Goal: Book appointment/travel/reservation

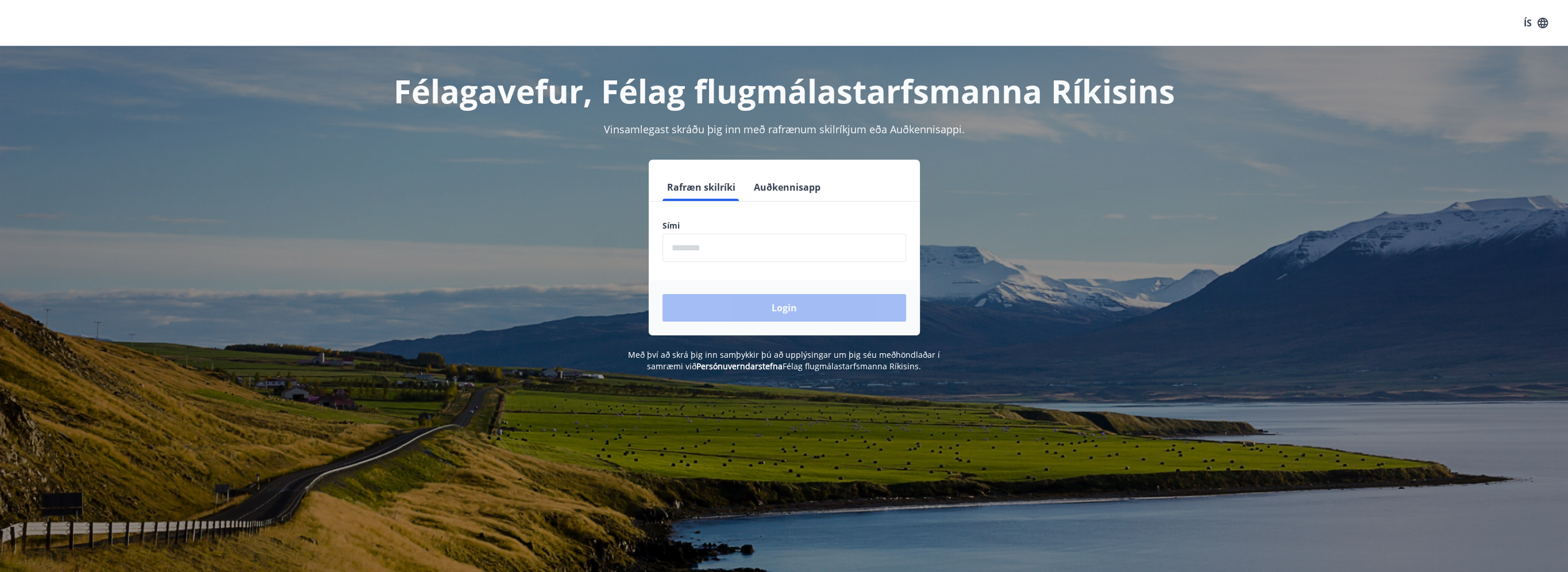
click at [799, 245] on input "phone" at bounding box center [784, 248] width 243 height 28
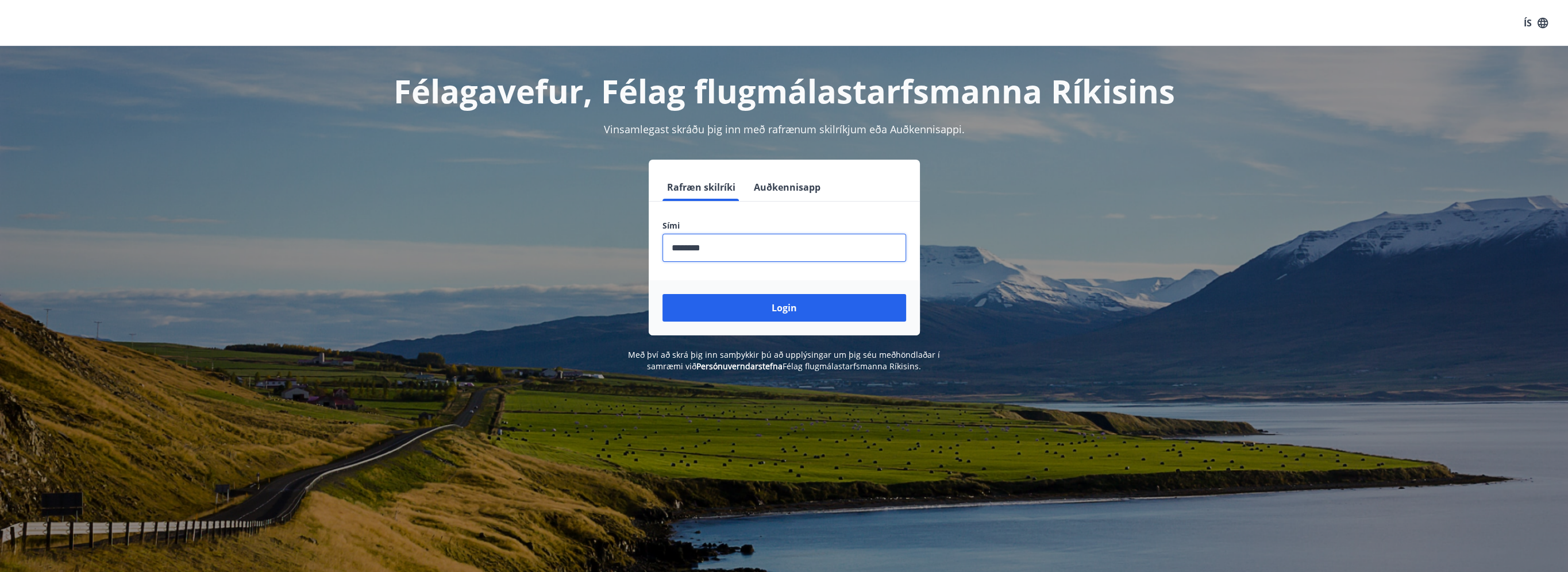
type input "********"
click at [663, 294] on button "Login" at bounding box center [784, 307] width 243 height 27
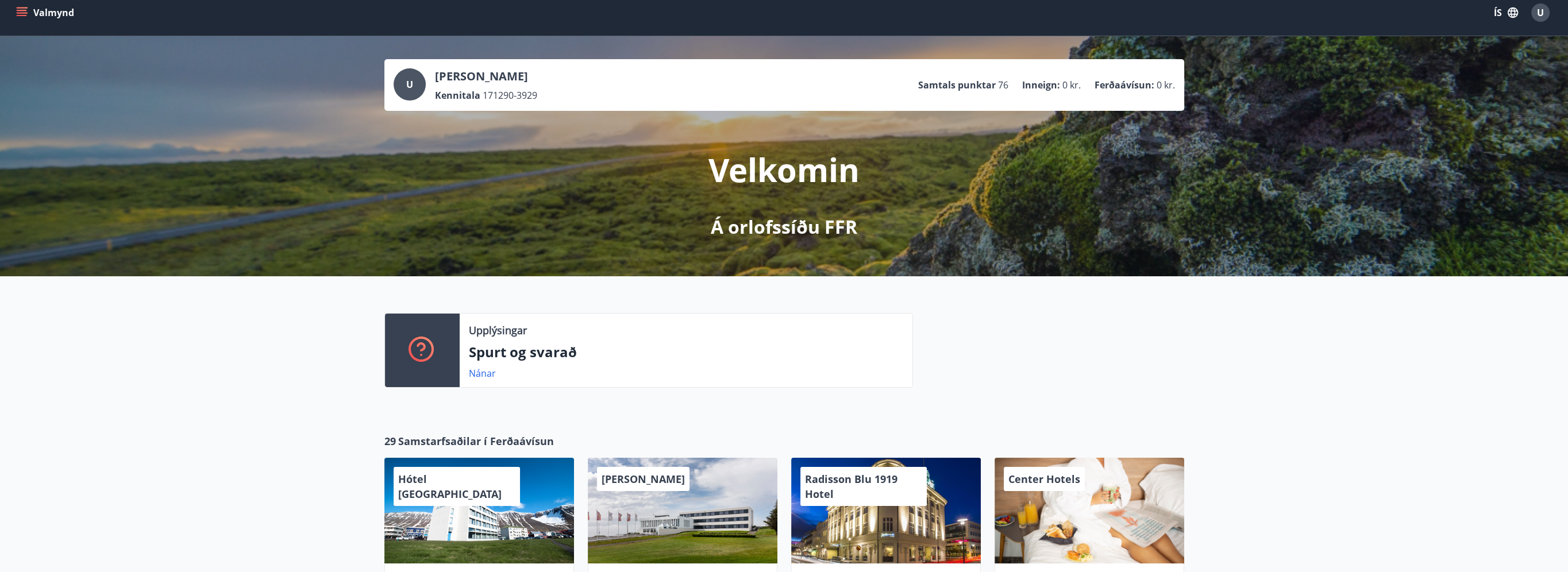
scroll to position [9, 0]
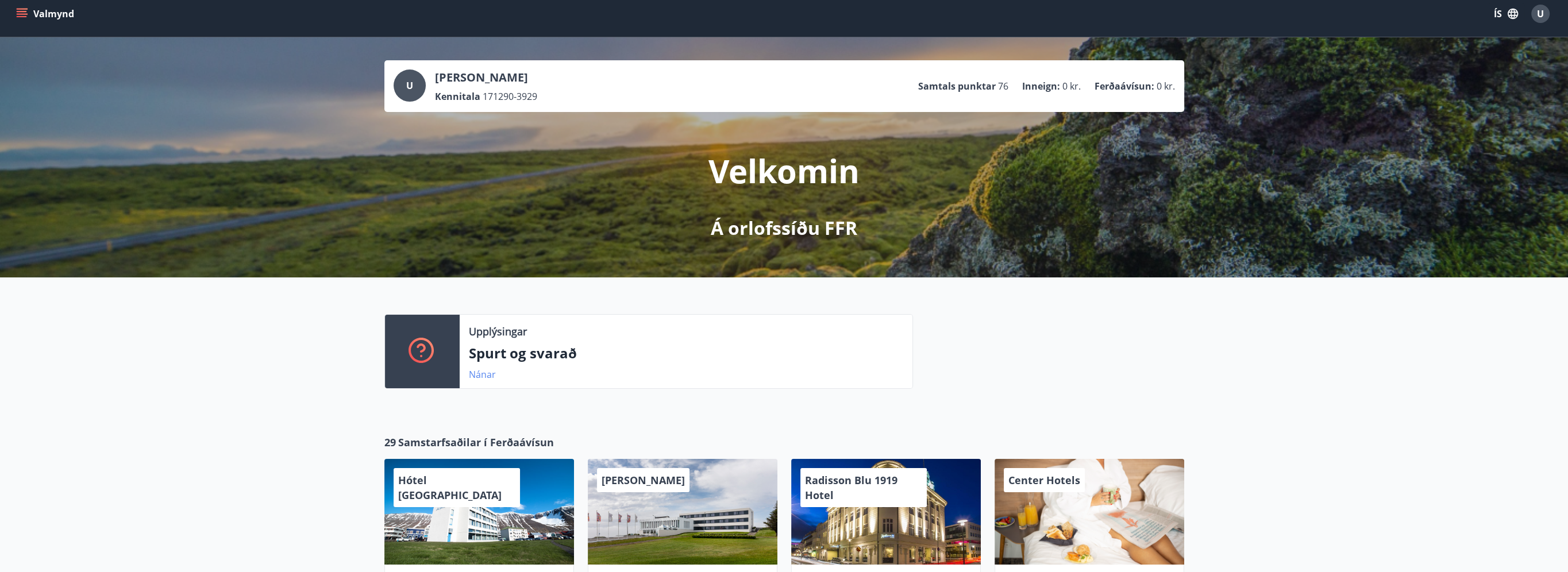
click at [490, 375] on link "Nánar" at bounding box center [482, 374] width 27 height 13
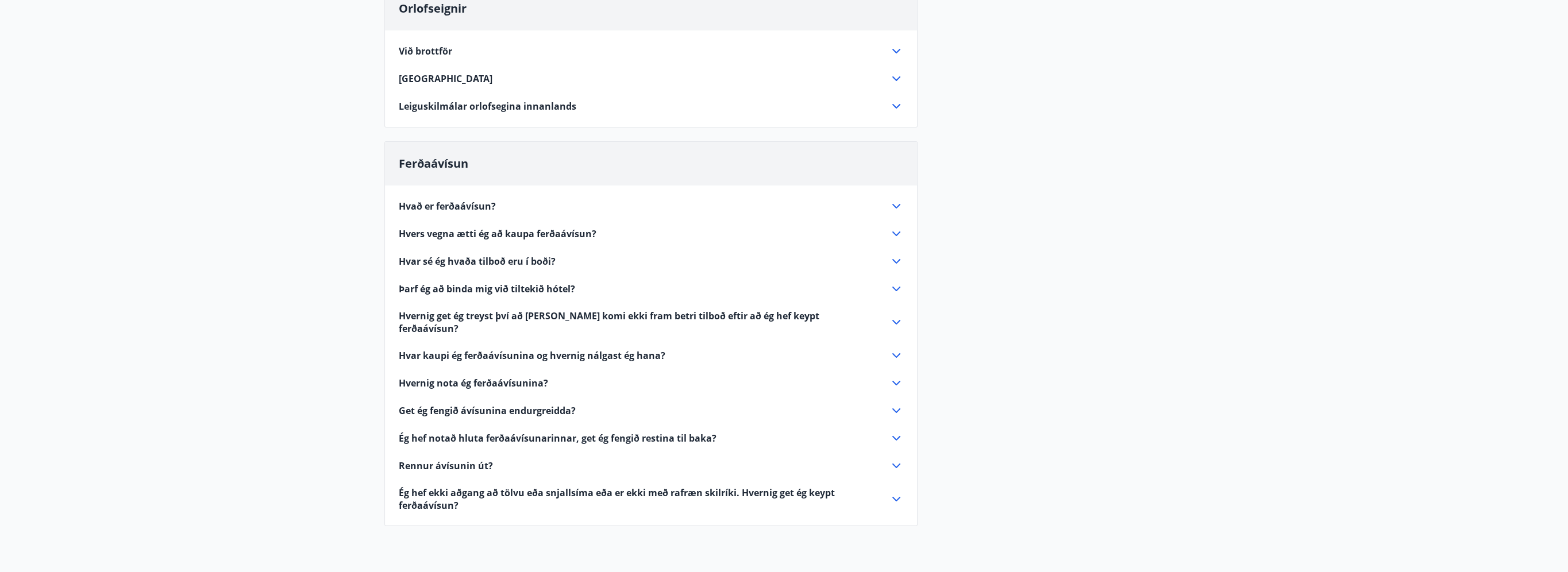
scroll to position [172, 0]
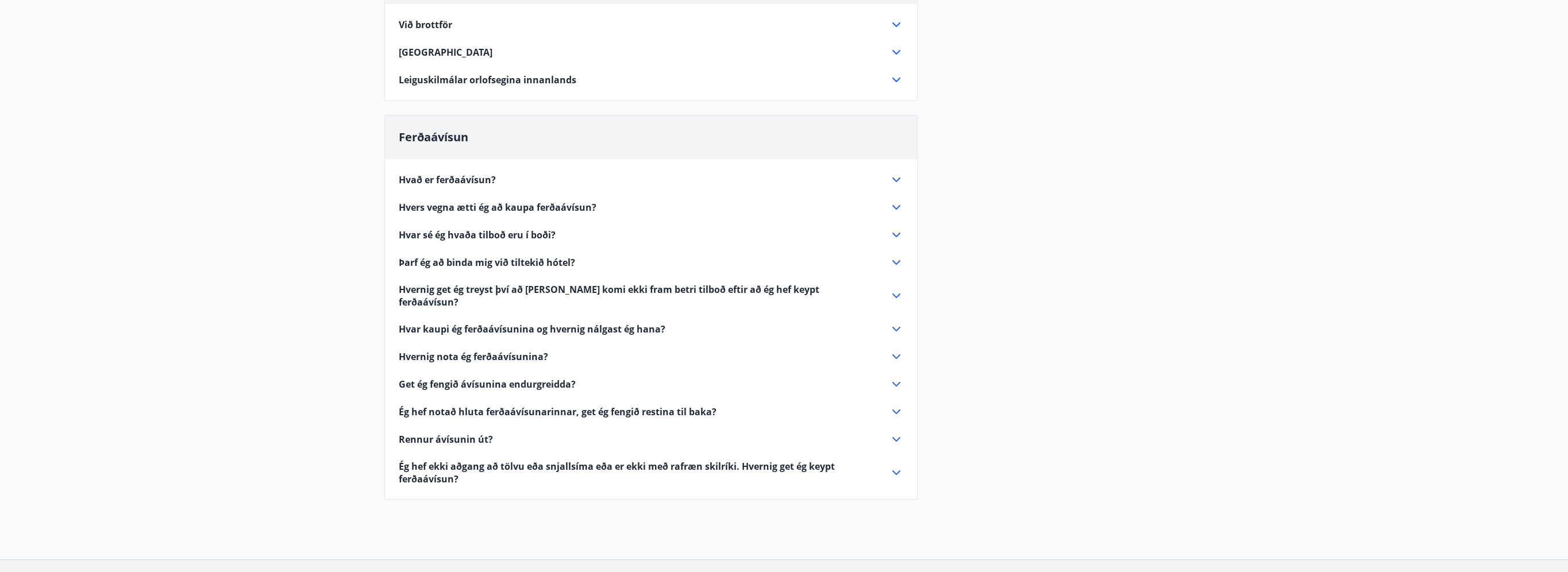
click at [893, 177] on icon at bounding box center [896, 180] width 14 height 14
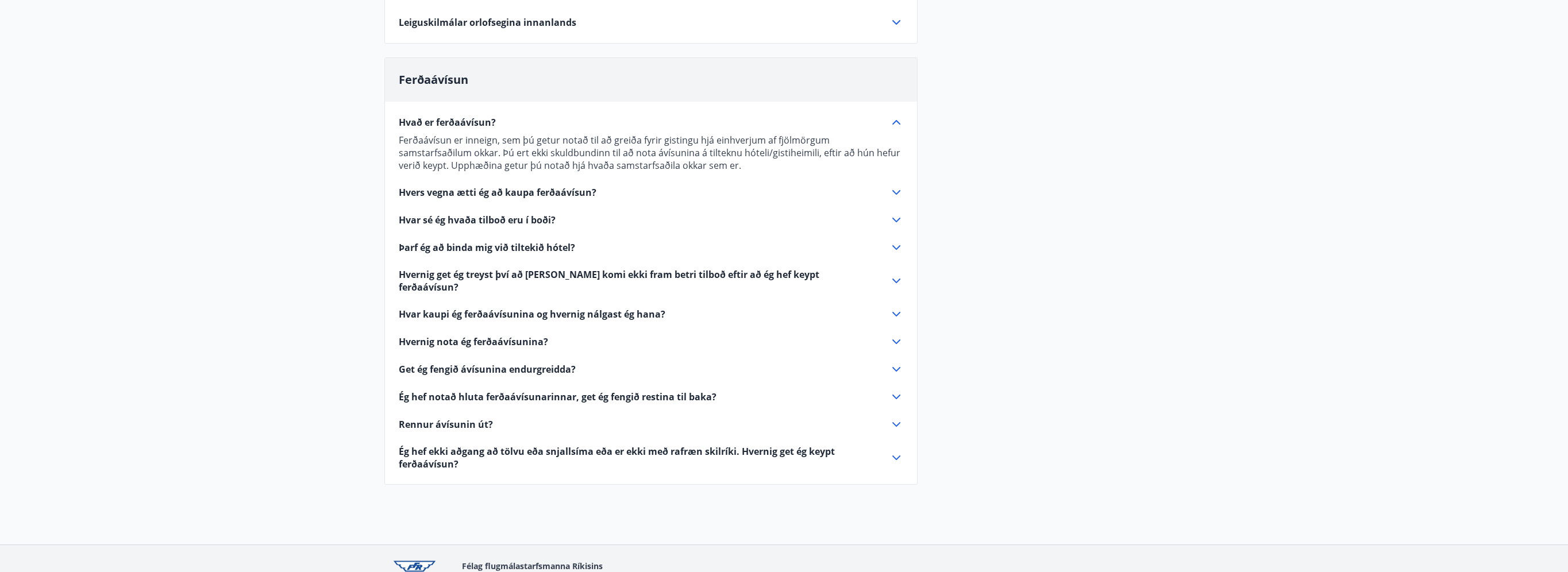
scroll to position [0, 0]
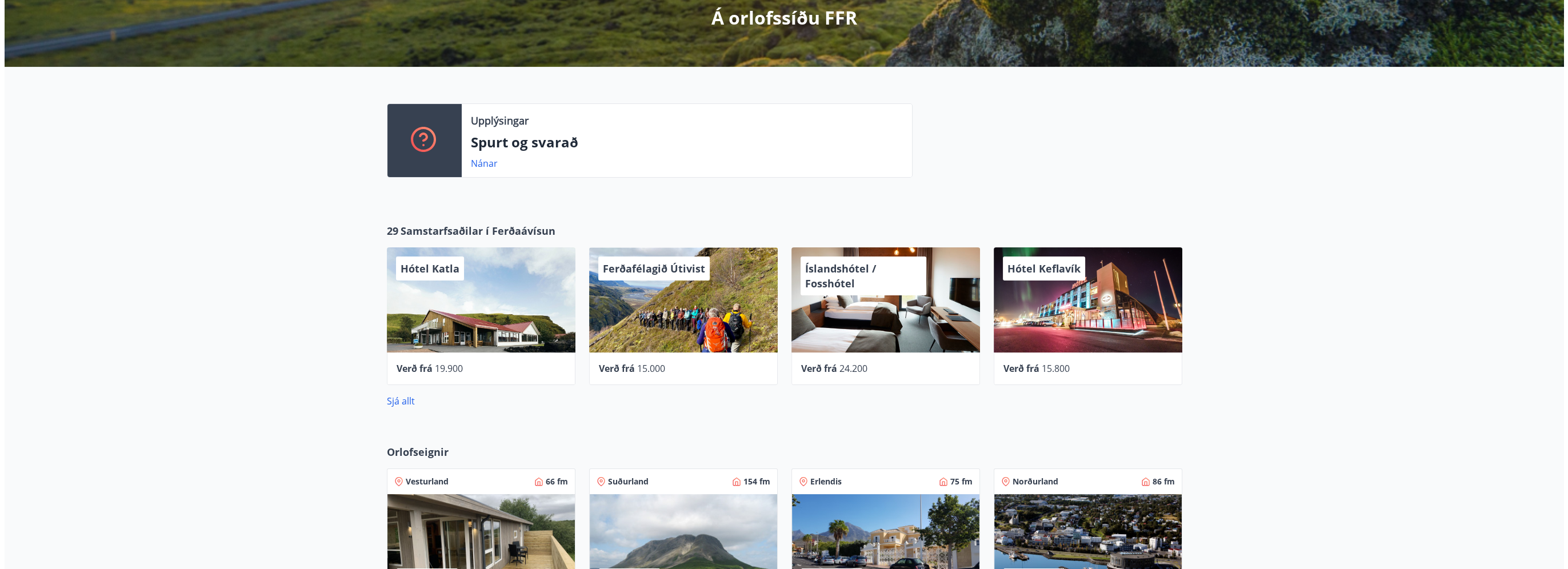
scroll to position [238, 0]
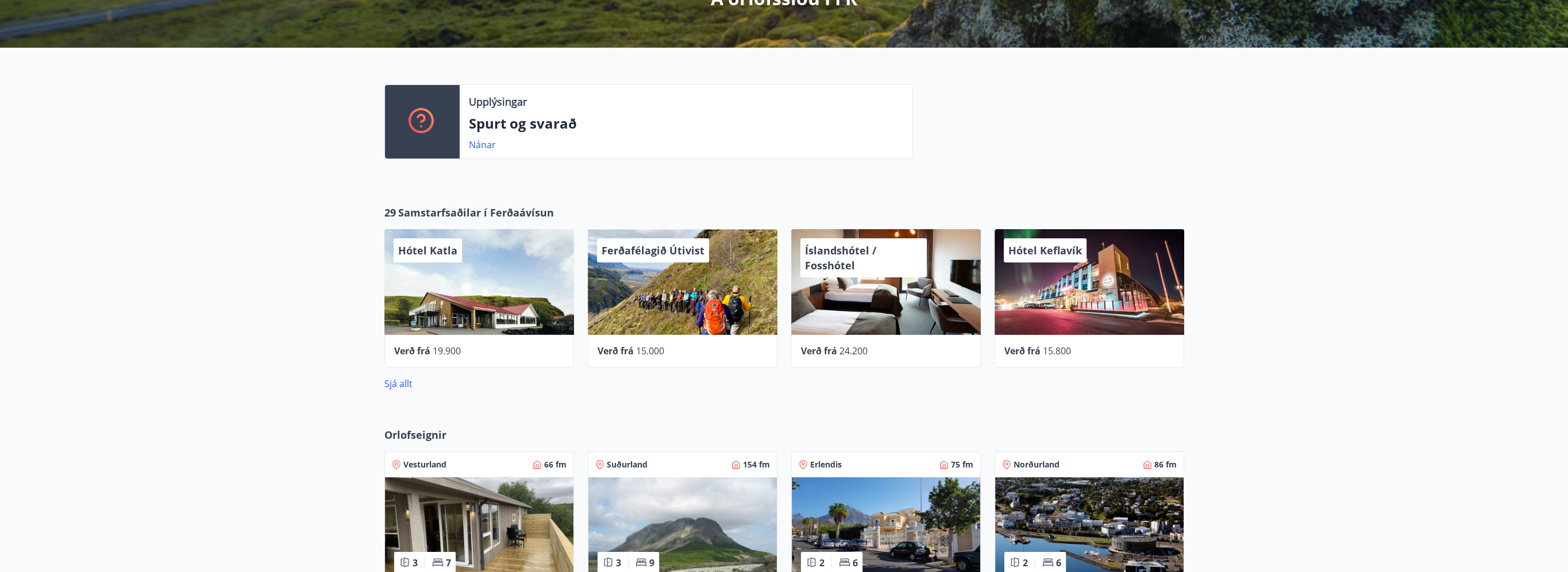
click at [1050, 345] on span "15.800" at bounding box center [1057, 351] width 28 height 13
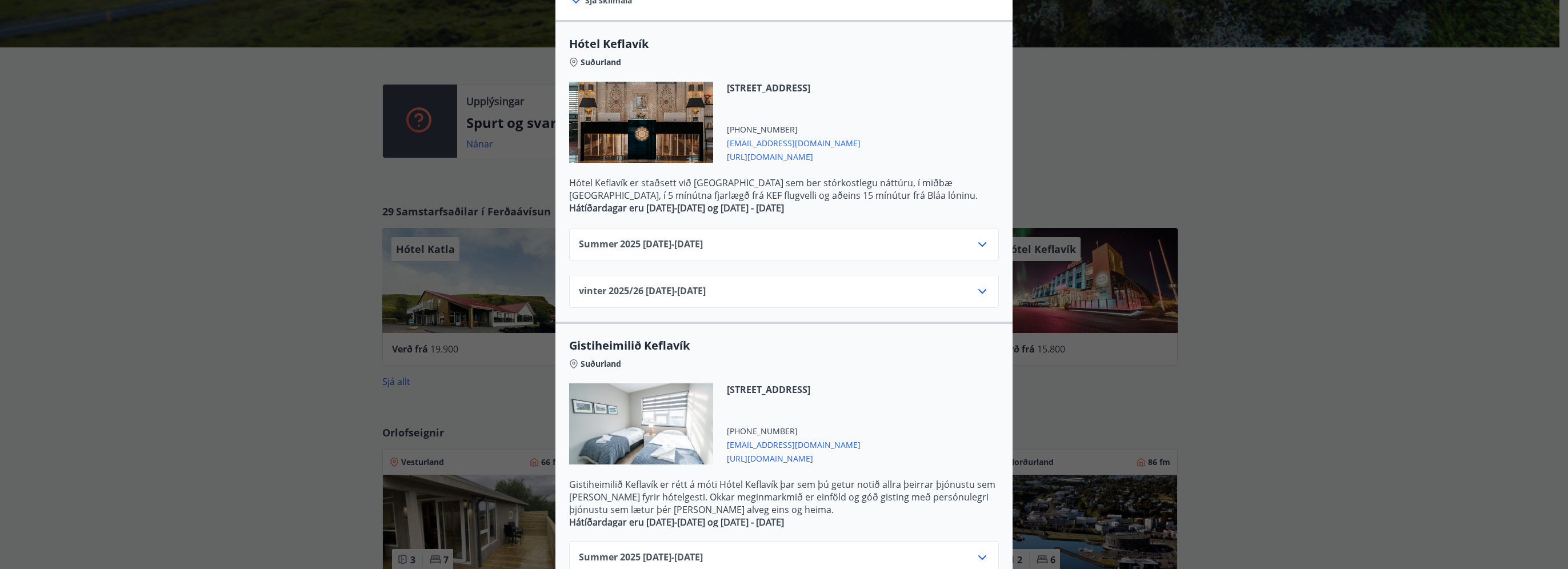
scroll to position [228, 0]
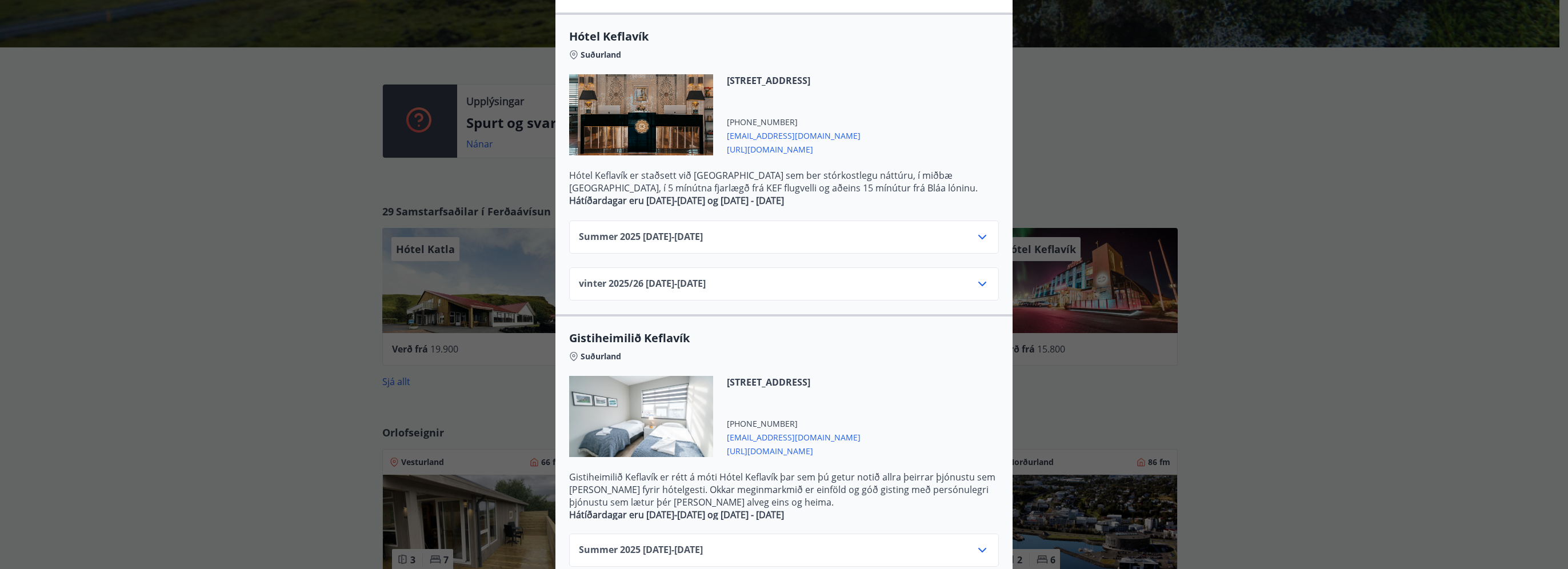
click at [981, 235] on icon at bounding box center [982, 237] width 8 height 5
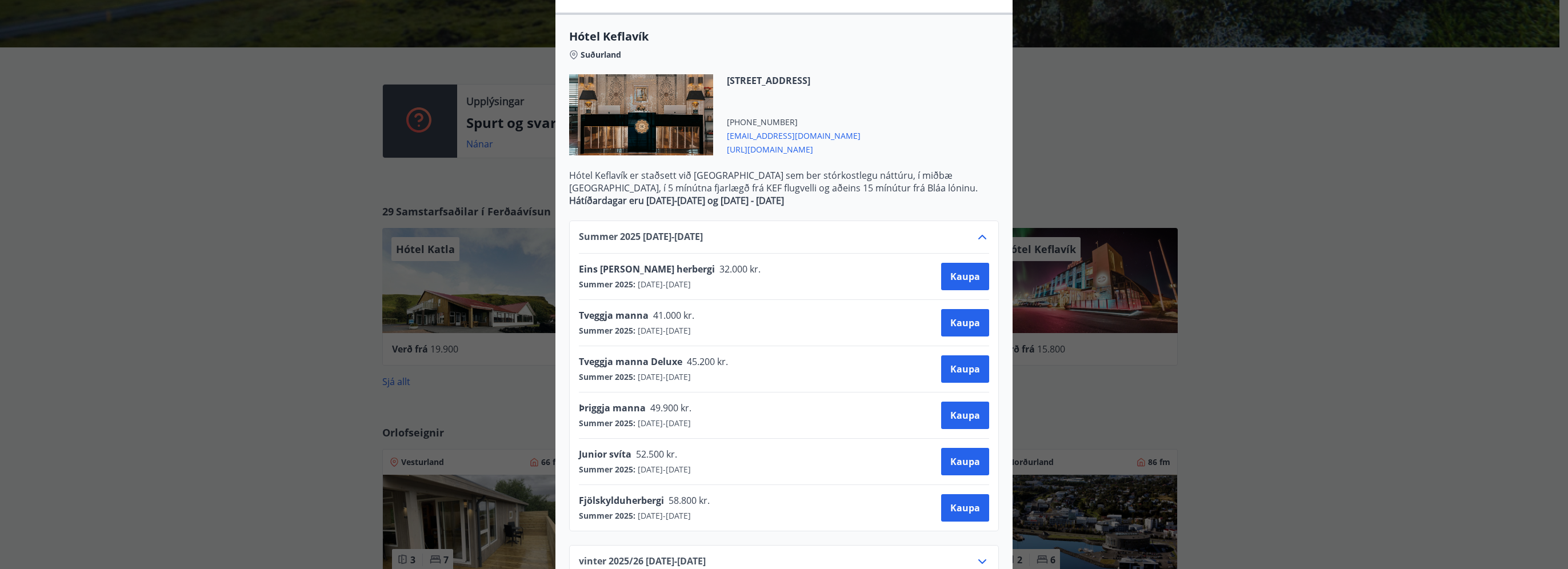
click at [240, 313] on div "Hótel Keflavík Fjögurra stjörnu fjölskylduhótel. Staðsett í miðbæ [GEOGRAPHIC_D…" at bounding box center [784, 56] width 1568 height 569
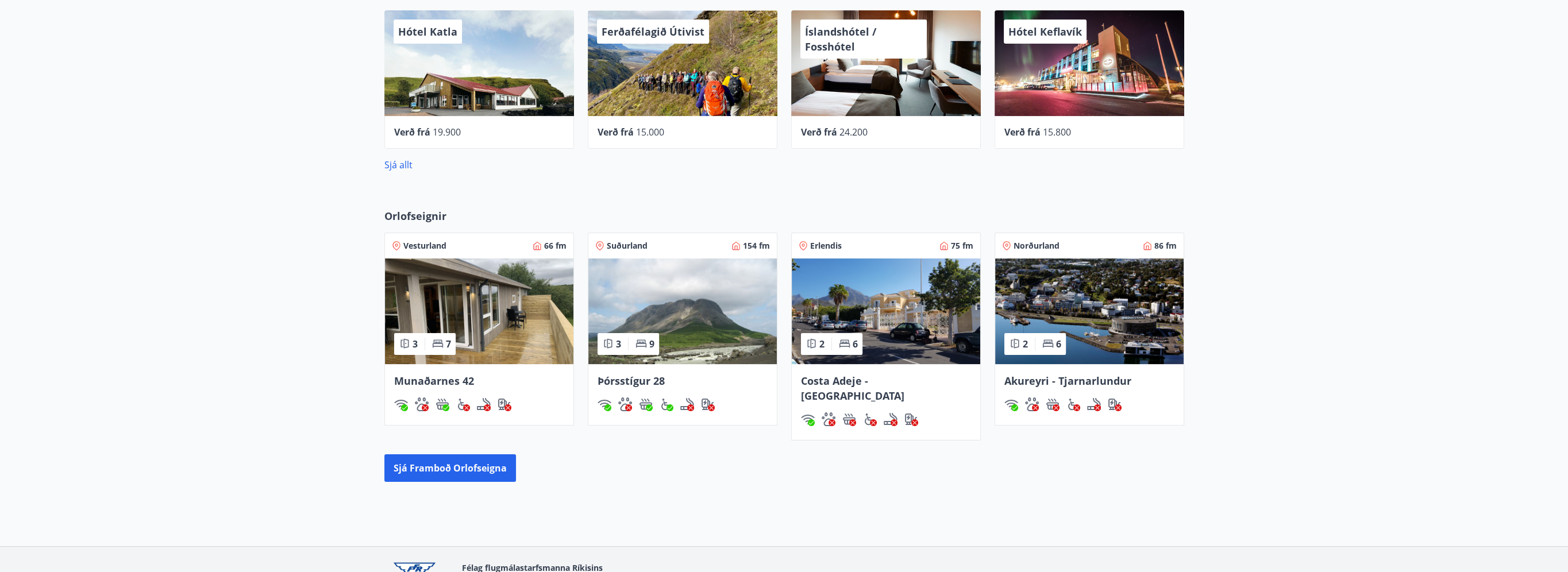
scroll to position [469, 0]
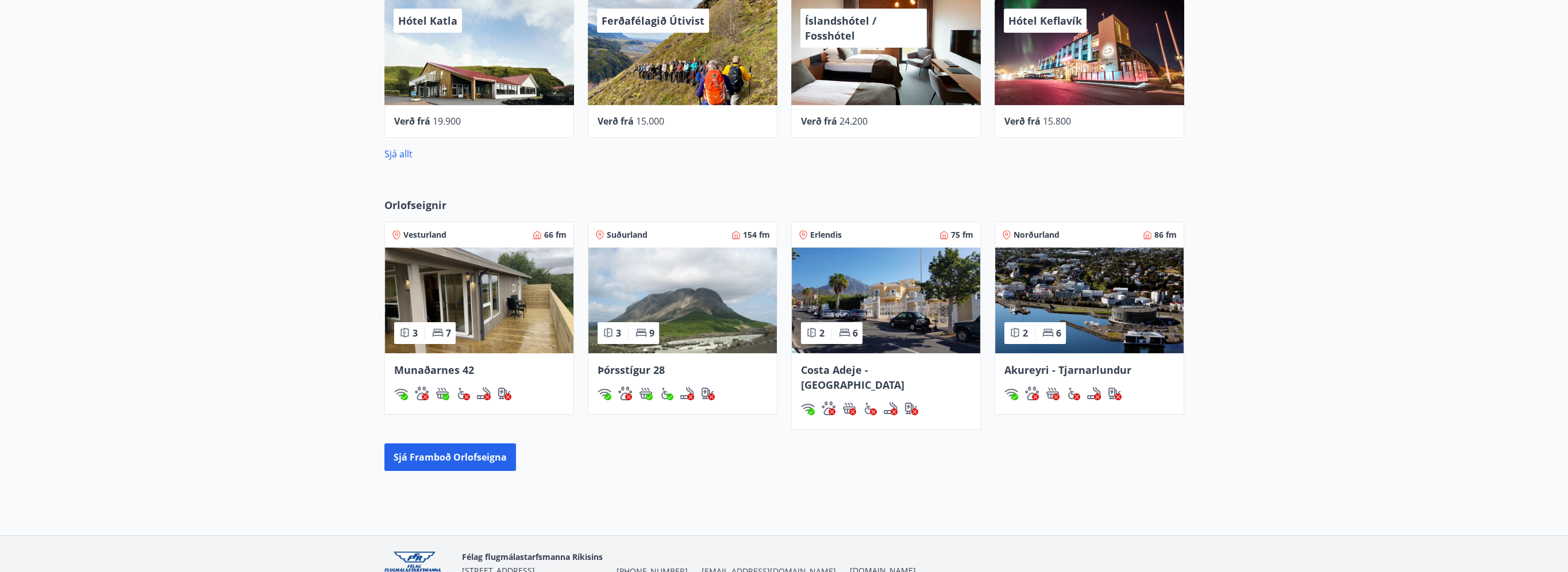
click at [697, 289] on img at bounding box center [682, 300] width 188 height 106
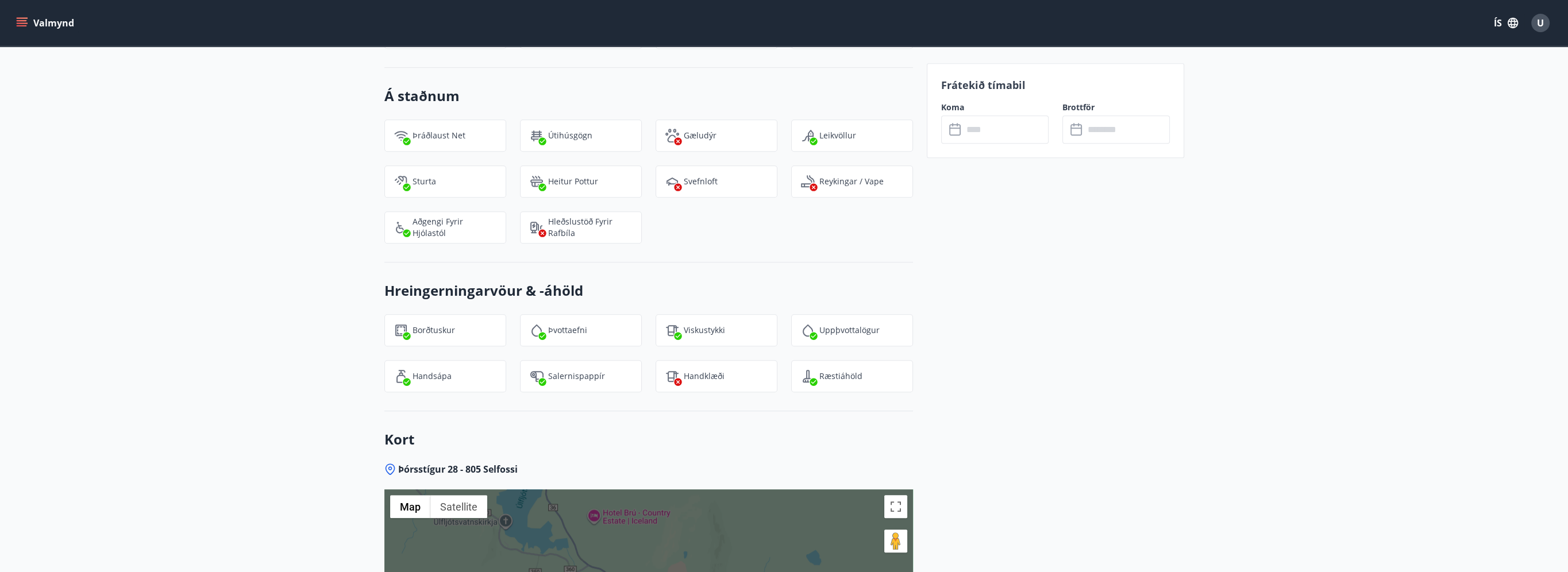
scroll to position [1263, 0]
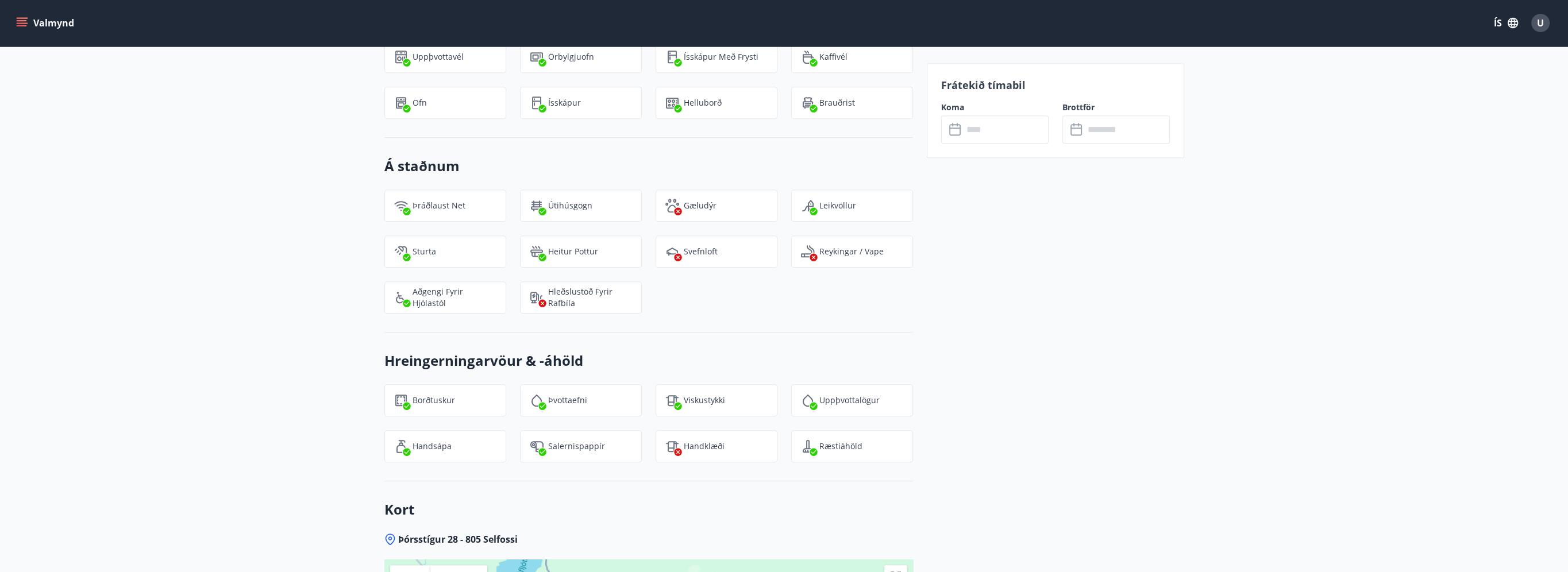
click at [1025, 140] on input "text" at bounding box center [1005, 129] width 85 height 28
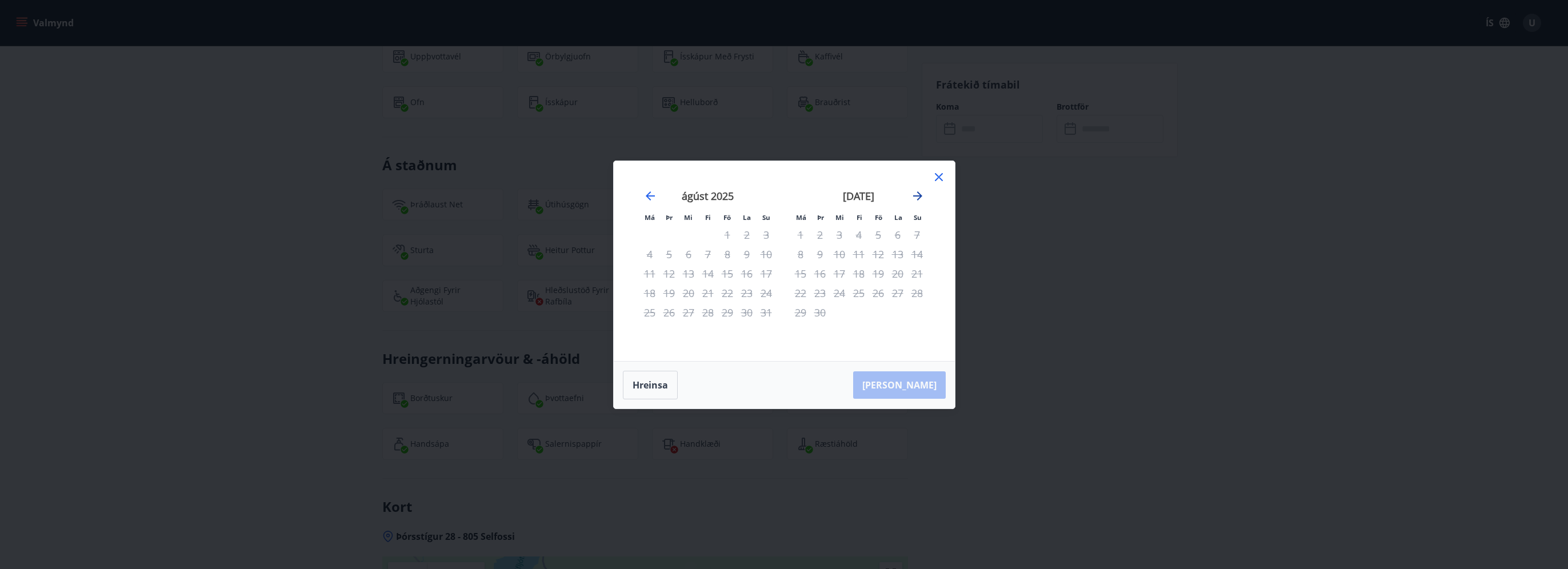
click at [921, 197] on icon "Move forward to switch to the next month." at bounding box center [918, 196] width 14 height 14
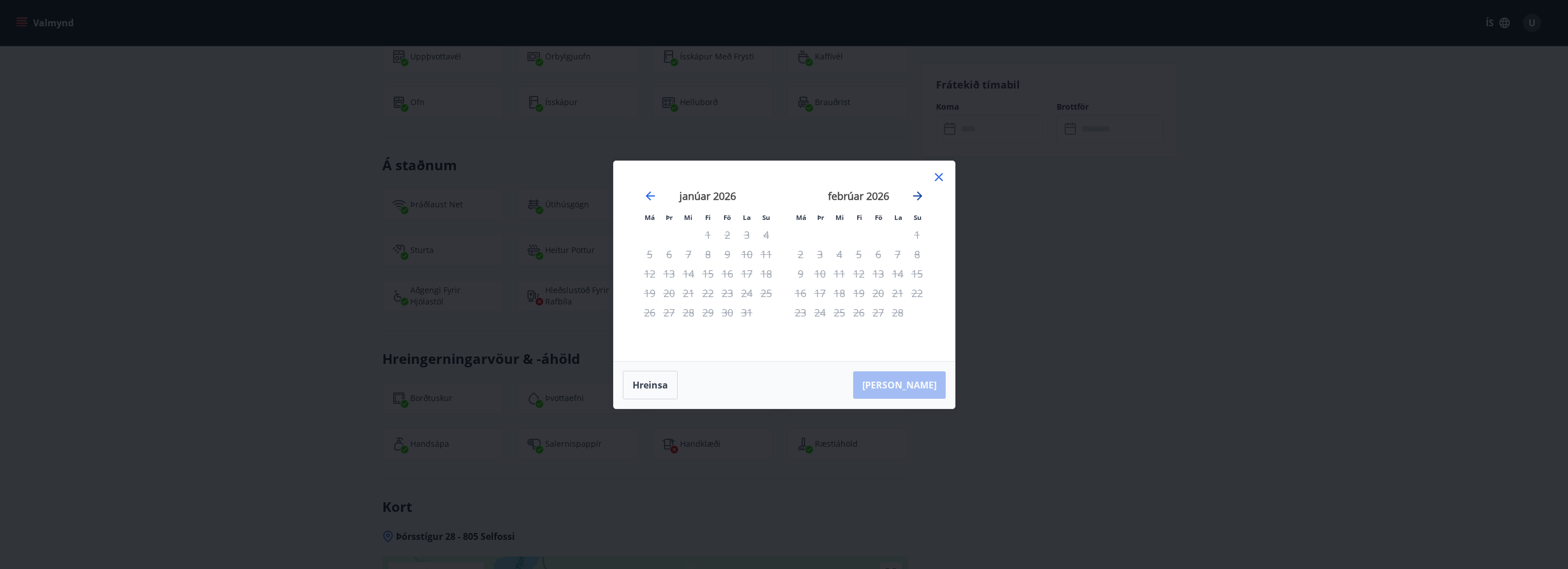
click at [921, 197] on icon "Move forward to switch to the next month." at bounding box center [918, 196] width 14 height 14
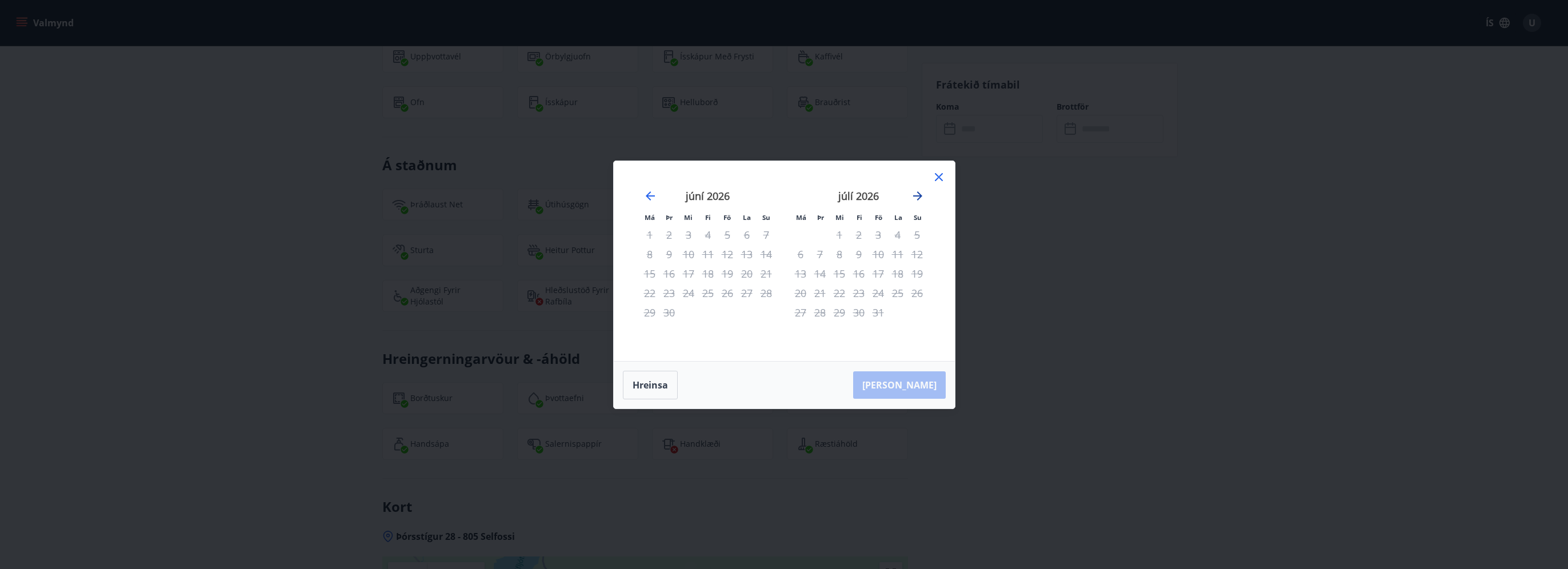
click at [921, 197] on icon "Move forward to switch to the next month." at bounding box center [918, 196] width 14 height 14
click at [937, 177] on icon at bounding box center [938, 177] width 1 height 1
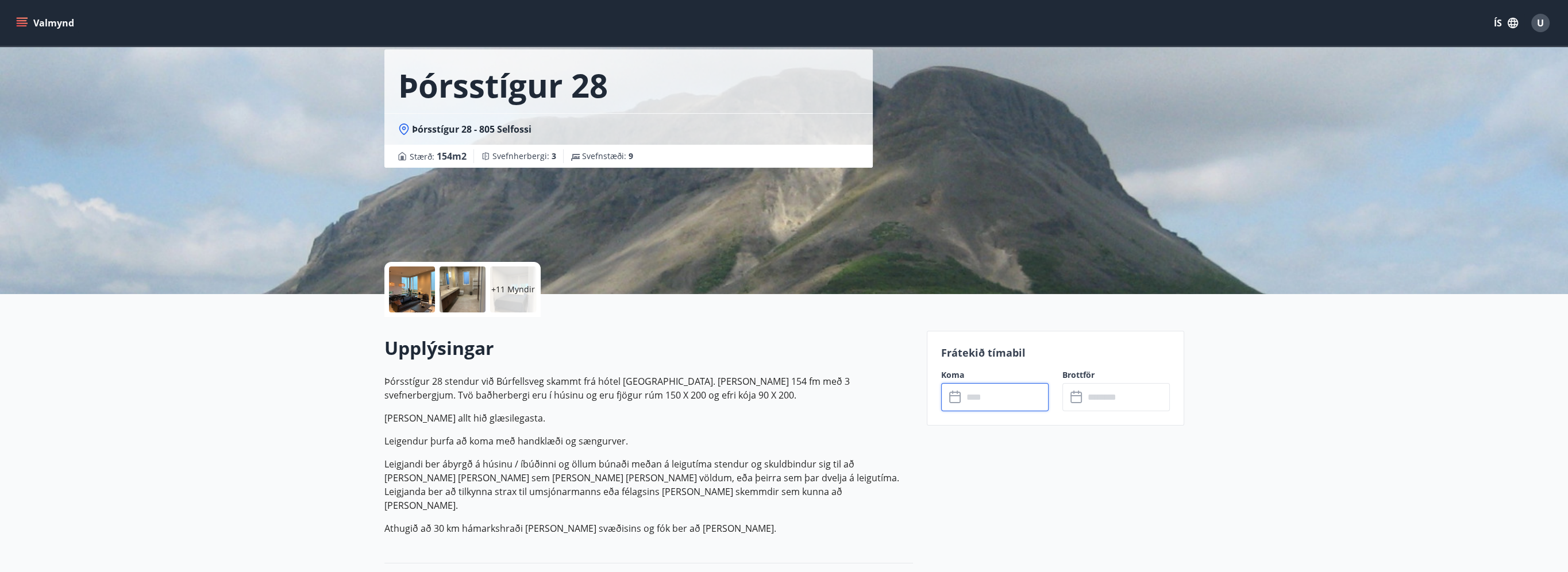
scroll to position [0, 0]
